Goal: Book appointment/travel/reservation

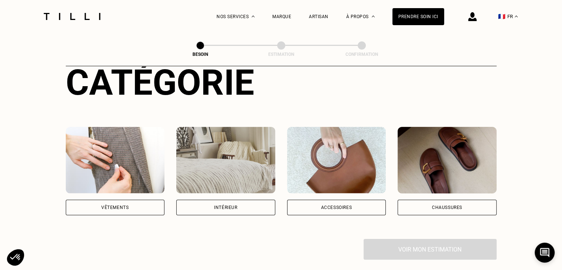
scroll to position [111, 0]
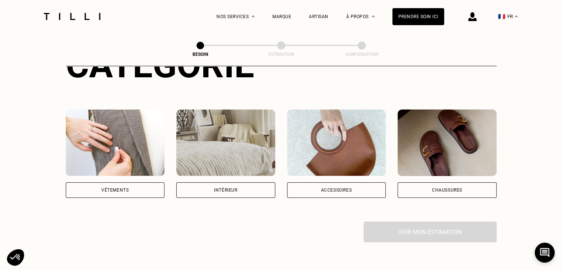
click at [117, 188] on div "Vêtements" at bounding box center [114, 190] width 27 height 4
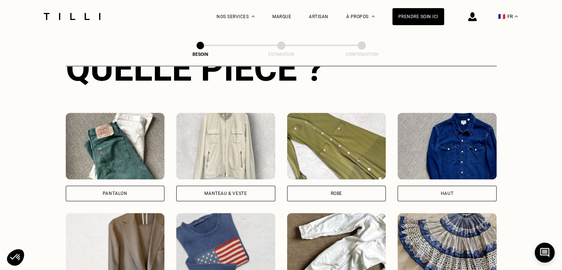
click at [126, 190] on div "Pantalon" at bounding box center [115, 194] width 99 height 16
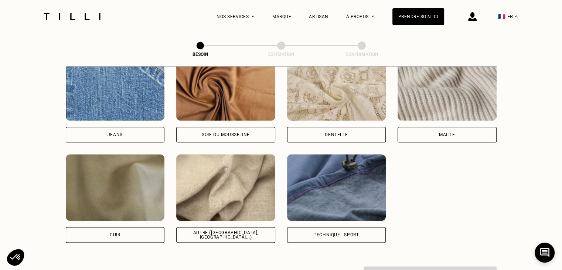
scroll to position [828, 0]
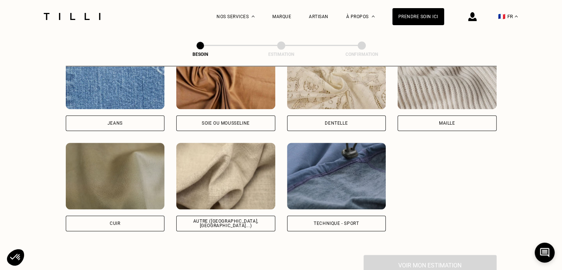
click at [253, 219] on div "Autre ([GEOGRAPHIC_DATA], [GEOGRAPHIC_DATA]...)" at bounding box center [226, 223] width 87 height 9
select select "FR"
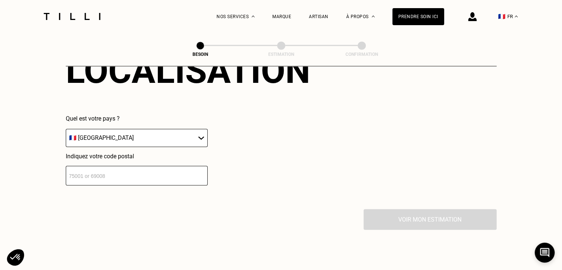
scroll to position [1067, 0]
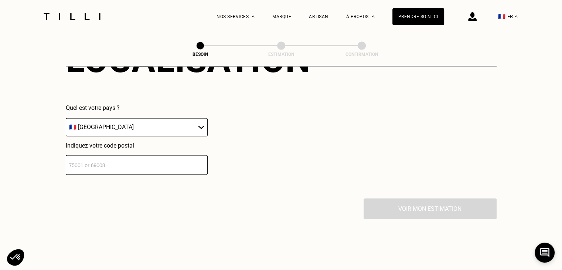
click at [123, 163] on input "number" at bounding box center [137, 165] width 142 height 20
type input "78100"
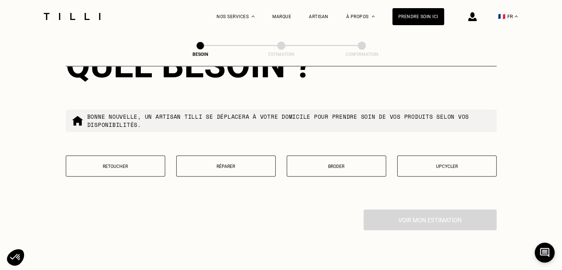
scroll to position [1251, 0]
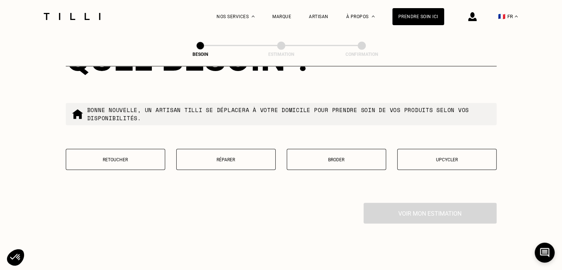
click at [228, 157] on p "Réparer" at bounding box center [225, 159] width 91 height 5
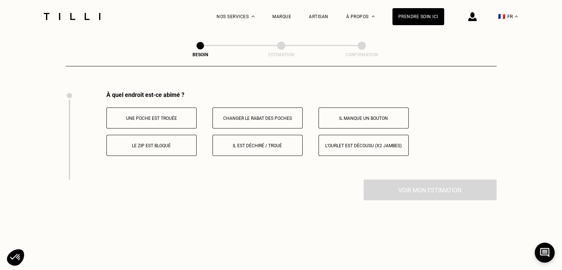
scroll to position [1367, 0]
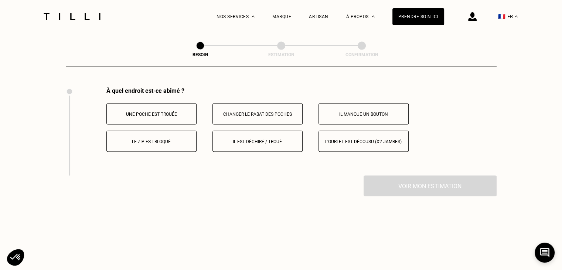
click at [136, 139] on p "Le zip est bloqué" at bounding box center [152, 141] width 82 height 5
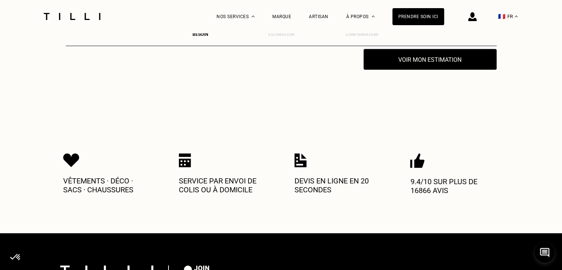
scroll to position [1492, 0]
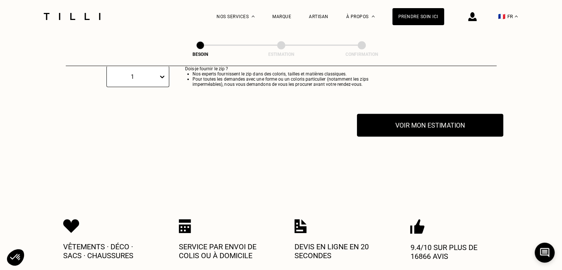
click at [422, 123] on button "Voir mon estimation" at bounding box center [430, 125] width 146 height 23
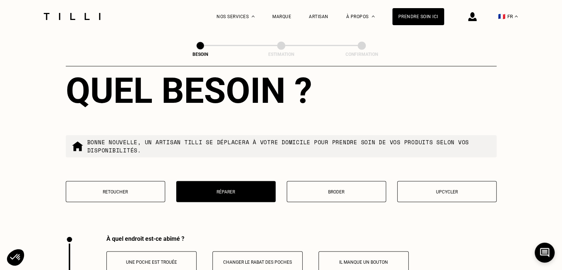
scroll to position [1167, 0]
